Goal: Navigation & Orientation: Find specific page/section

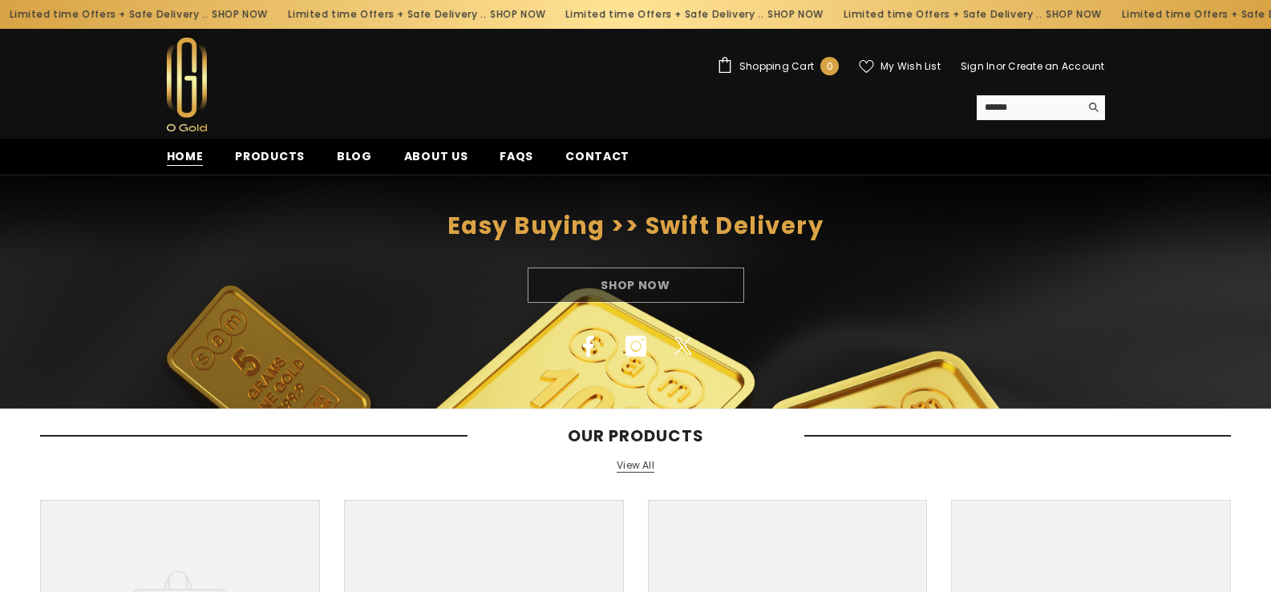
click at [197, 160] on span "Home" at bounding box center [185, 156] width 37 height 17
click at [196, 156] on span "Home" at bounding box center [185, 156] width 37 height 17
click at [260, 157] on span "Products" at bounding box center [270, 156] width 70 height 17
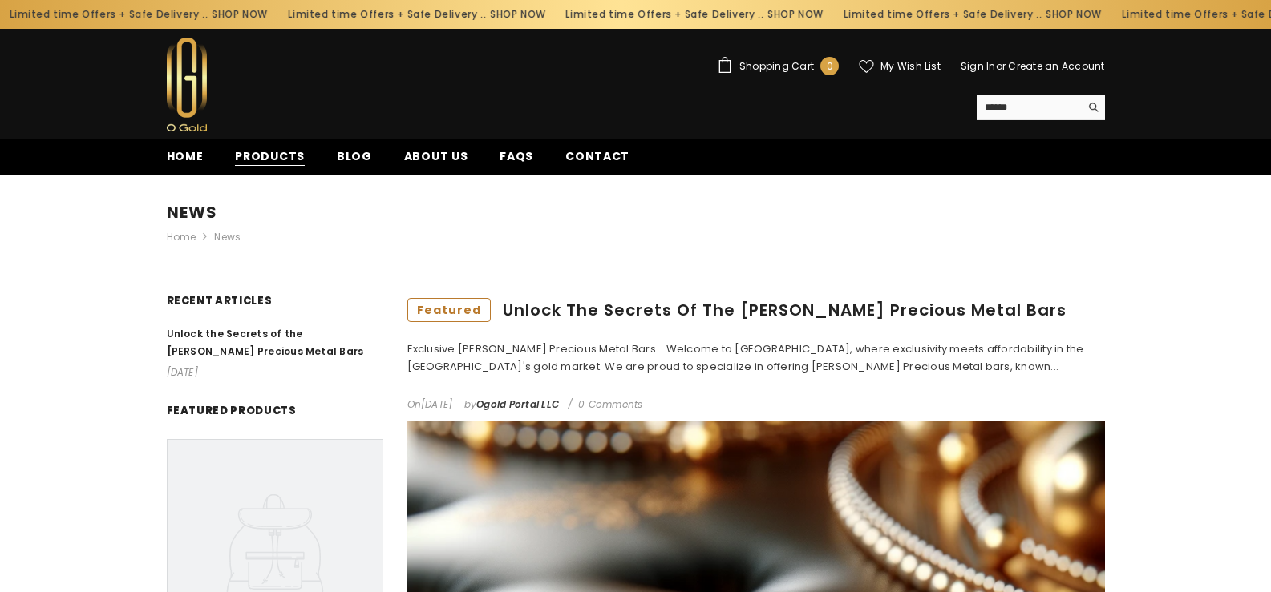
click at [266, 154] on span "Products" at bounding box center [270, 156] width 70 height 17
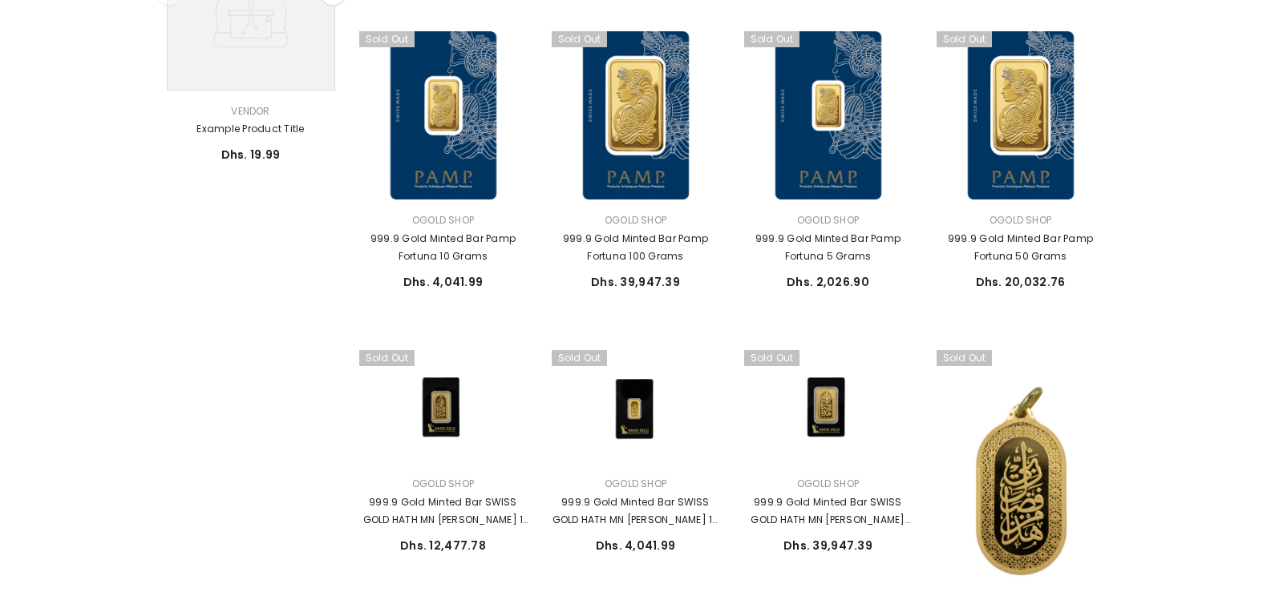
scroll to position [882, 0]
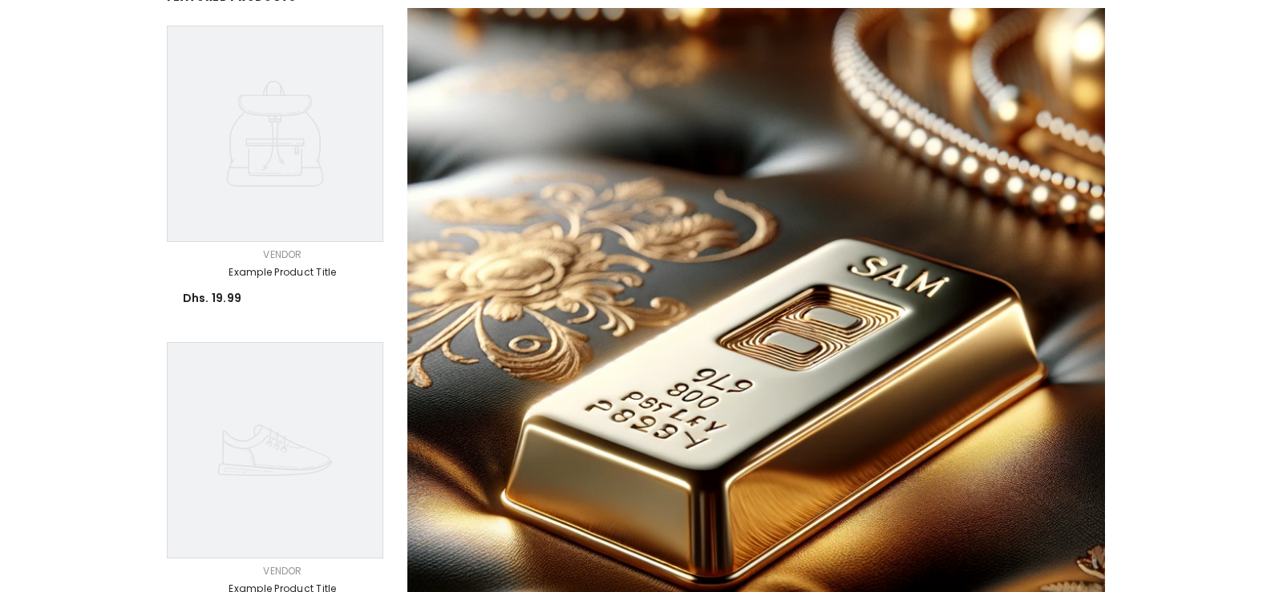
scroll to position [641, 0]
